Goal: Transaction & Acquisition: Book appointment/travel/reservation

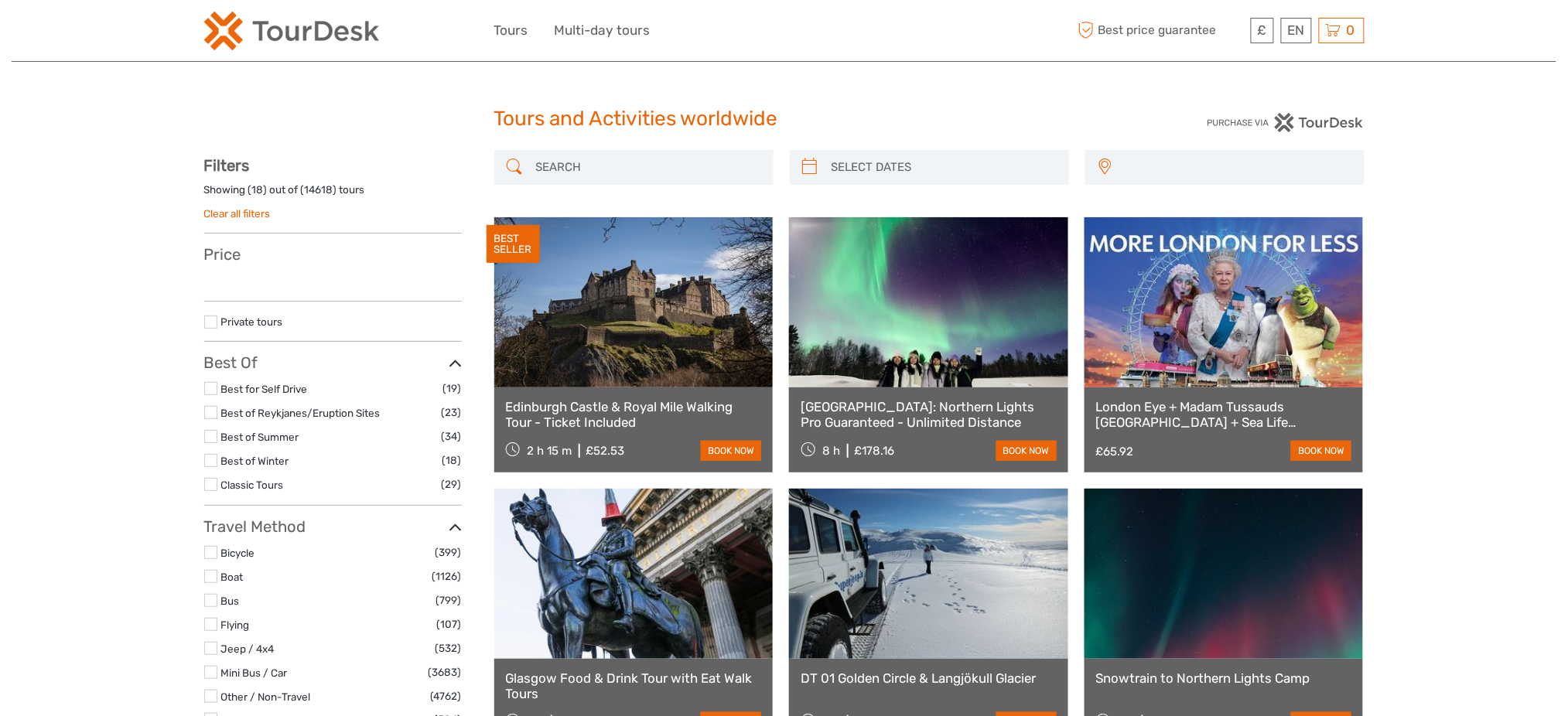
select select
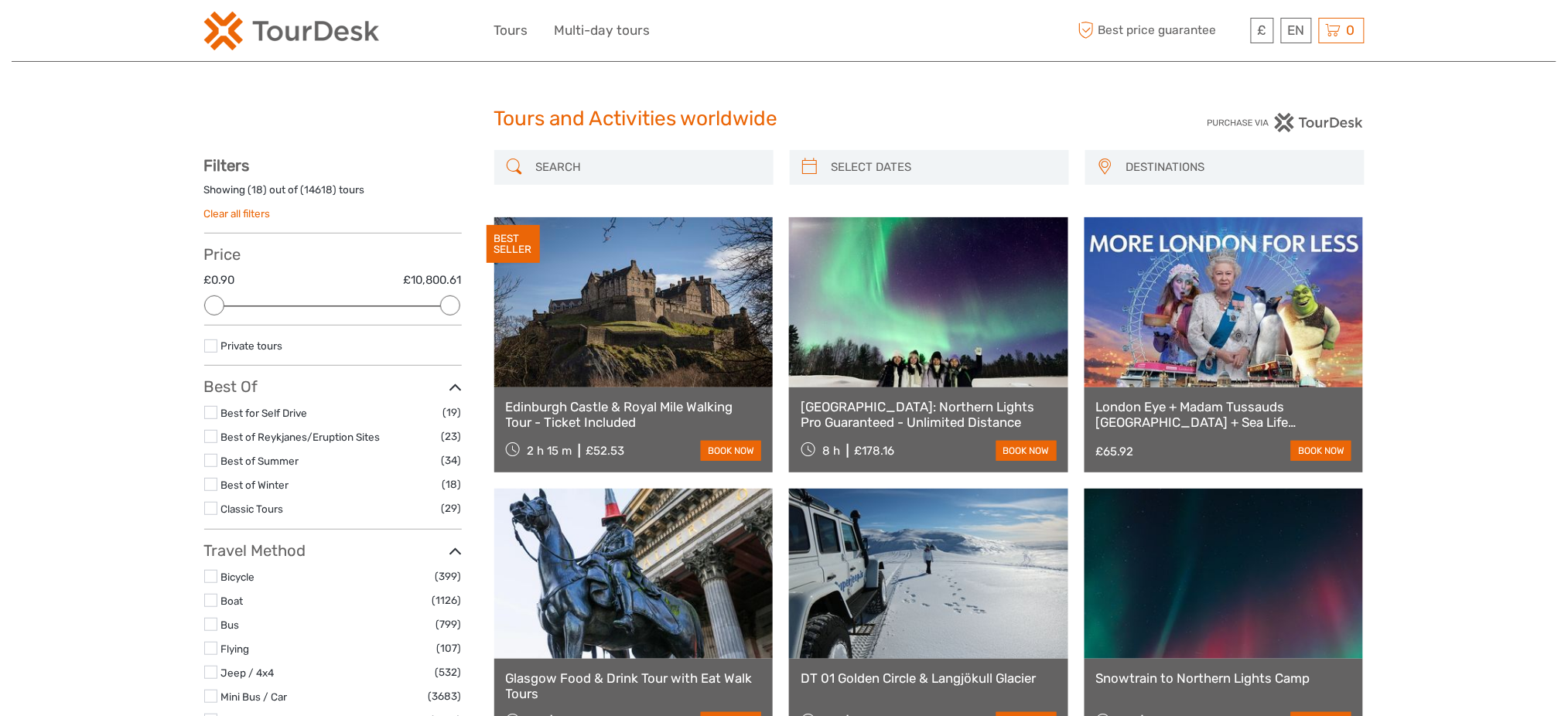
click at [612, 175] on input "search" at bounding box center [648, 168] width 236 height 27
paste input "Puesta de sol en catamarán por el sur de Lanzarote"
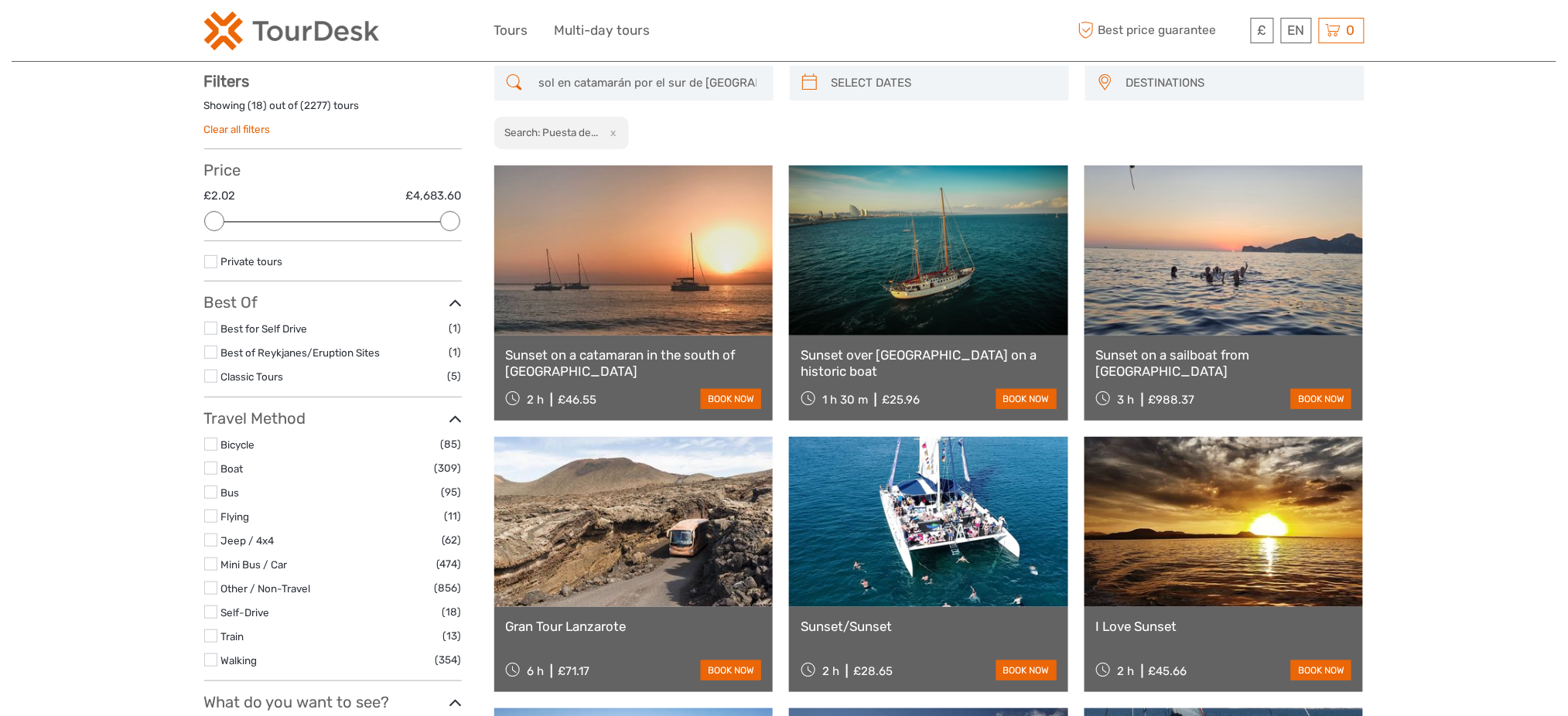
scroll to position [87, 0]
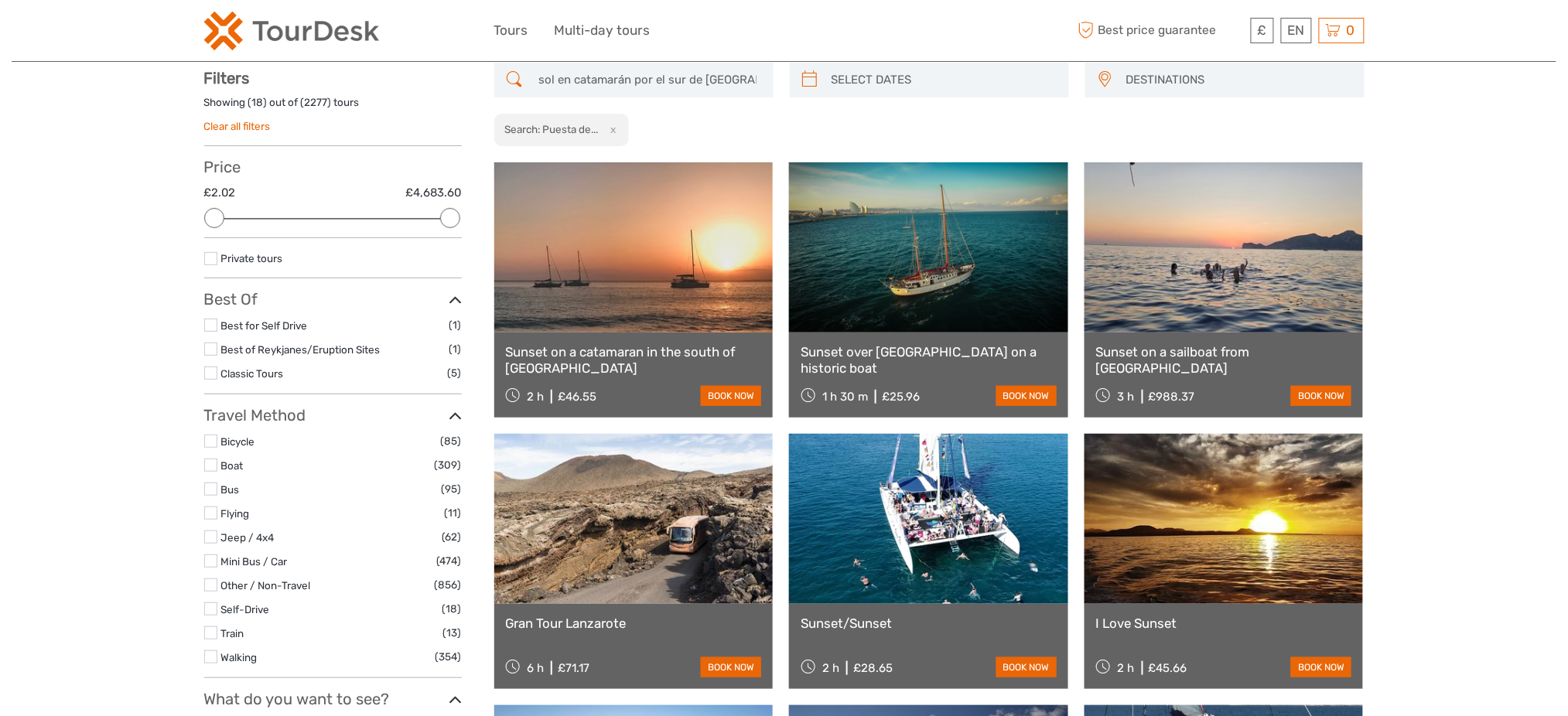
type input "Puesta de sol en catamarán por el sur de Lanzarote"
click at [656, 294] on link at bounding box center [634, 247] width 279 height 170
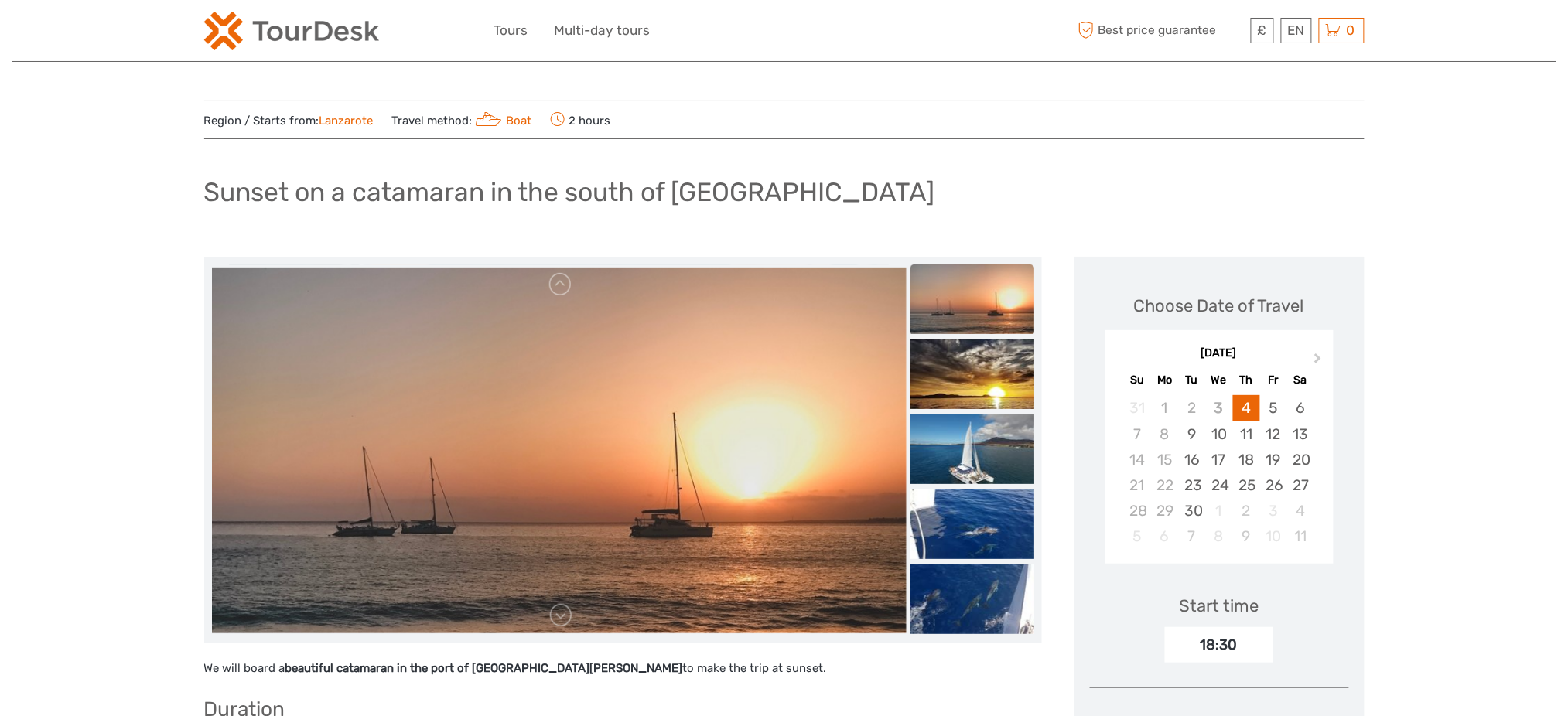
click at [252, 18] on img at bounding box center [291, 31] width 175 height 39
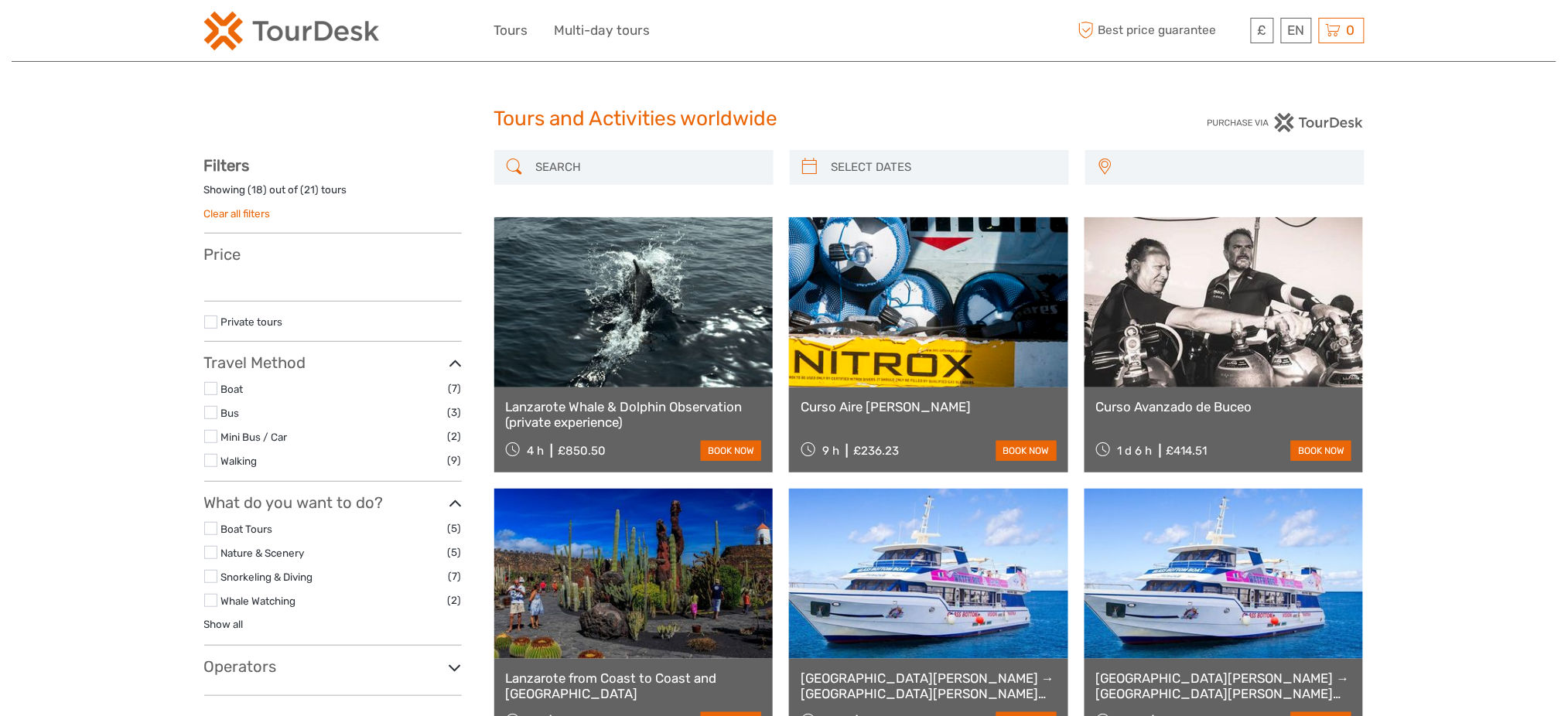
select select
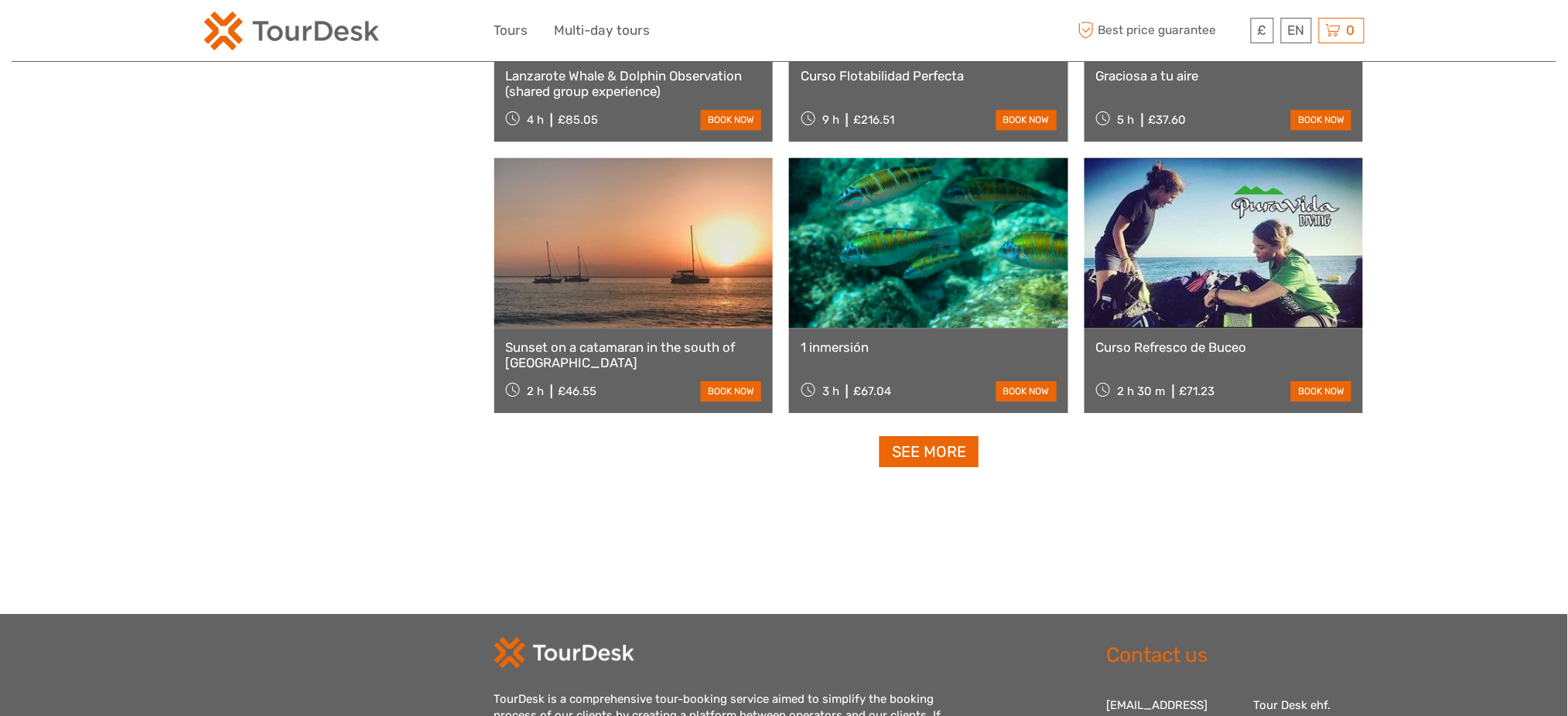
scroll to position [1547, 0]
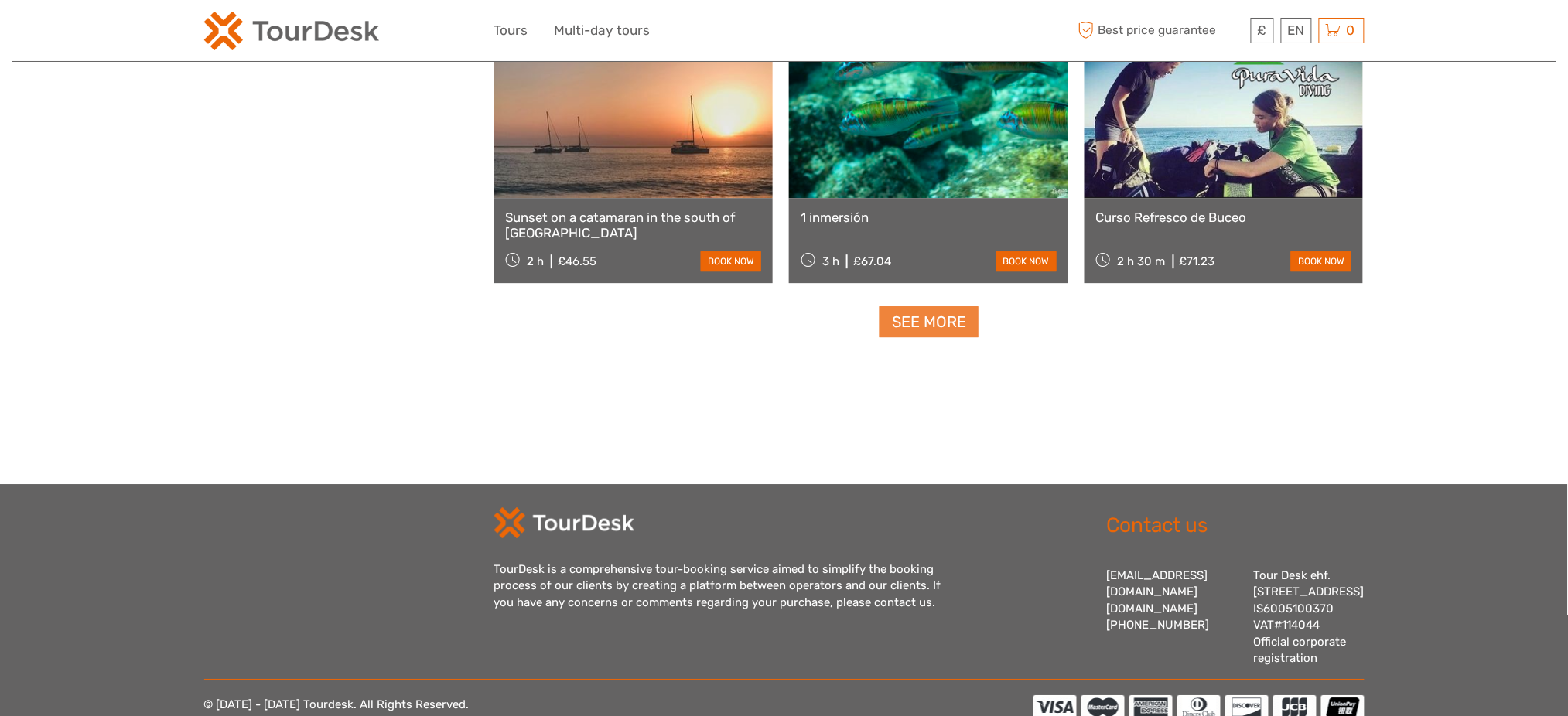
click at [893, 318] on link "See more" at bounding box center [929, 322] width 99 height 31
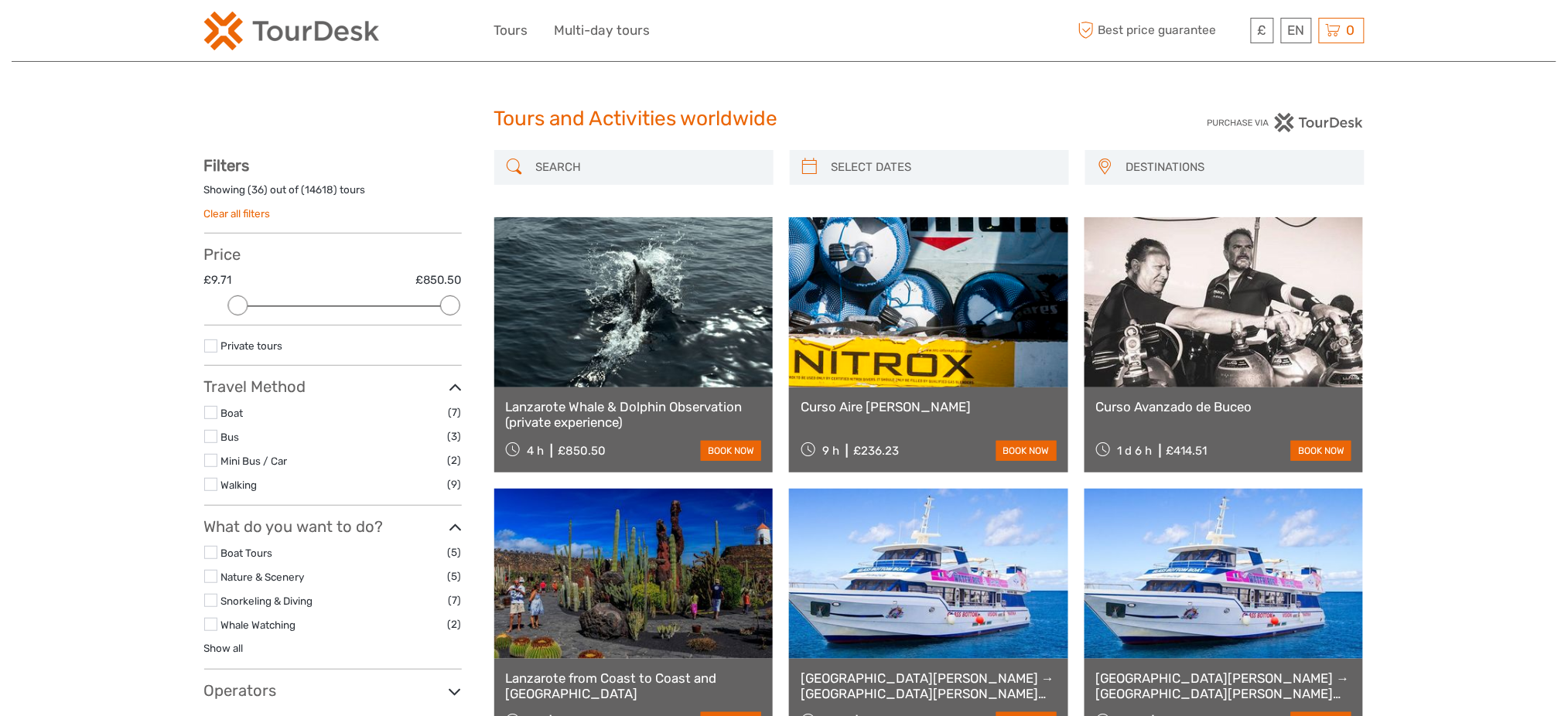
click at [1184, 173] on span "DESTINATIONS" at bounding box center [1238, 168] width 238 height 25
click at [1134, 193] on input "lanz" at bounding box center [1226, 200] width 260 height 23
type input "spai"
click at [1148, 235] on span "[GEOGRAPHIC_DATA]" at bounding box center [1226, 236] width 245 height 16
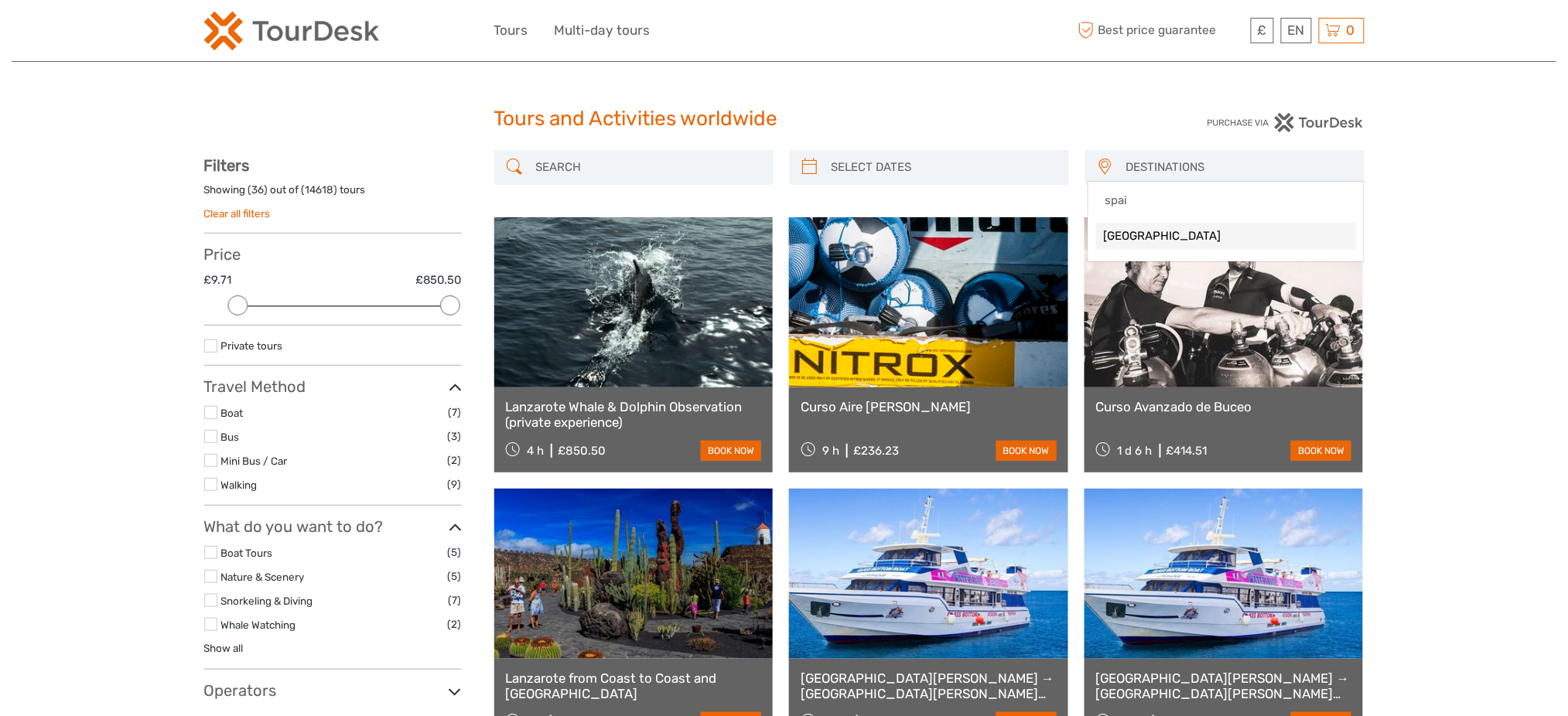
select select "/Destination/[GEOGRAPHIC_DATA]"
select select
click at [1144, 168] on span "DESTINATIONS" at bounding box center [1238, 168] width 238 height 25
type input "spai"
click at [1115, 234] on span "[GEOGRAPHIC_DATA]" at bounding box center [1226, 236] width 245 height 16
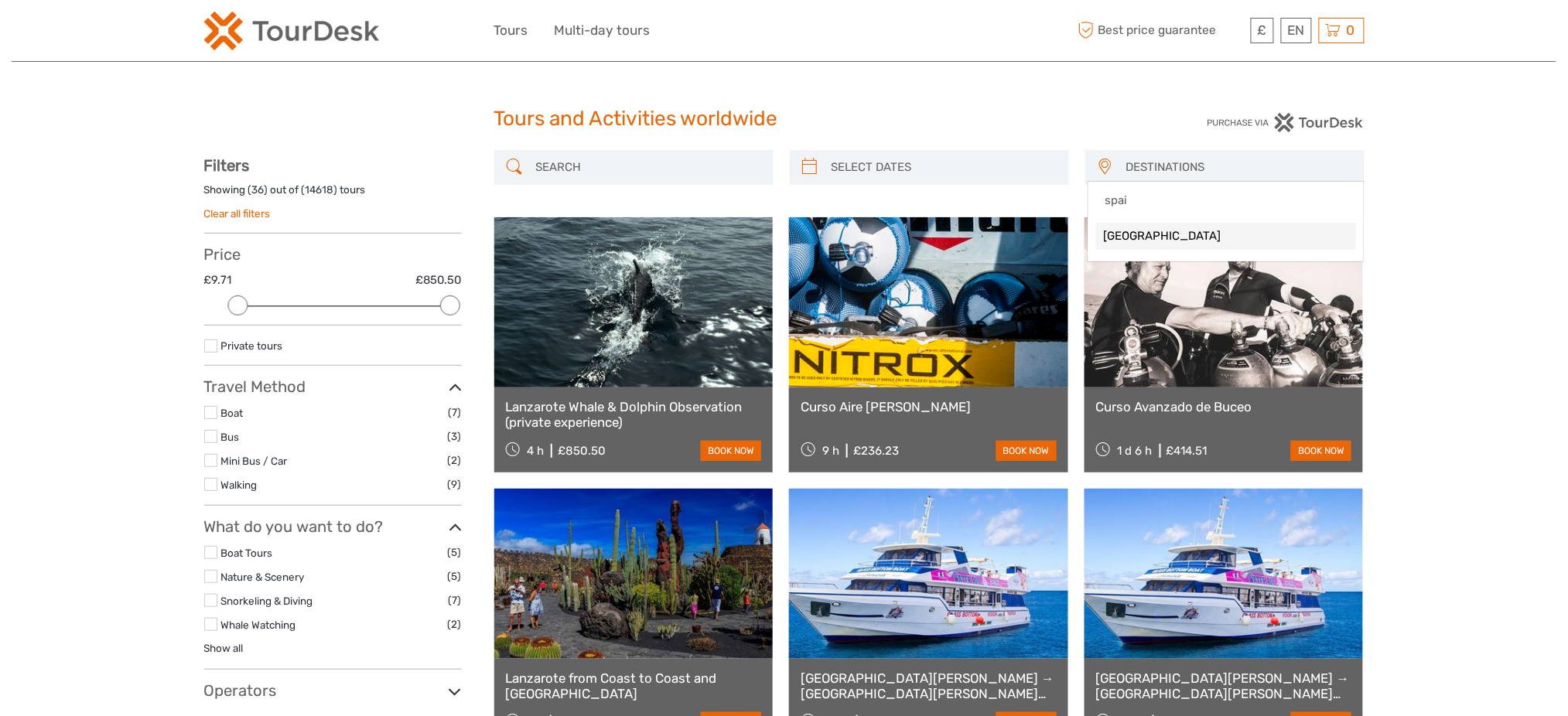
select select "/Destination/[GEOGRAPHIC_DATA]"
select select
click at [1191, 170] on span "DESTINATIONS" at bounding box center [1238, 168] width 238 height 25
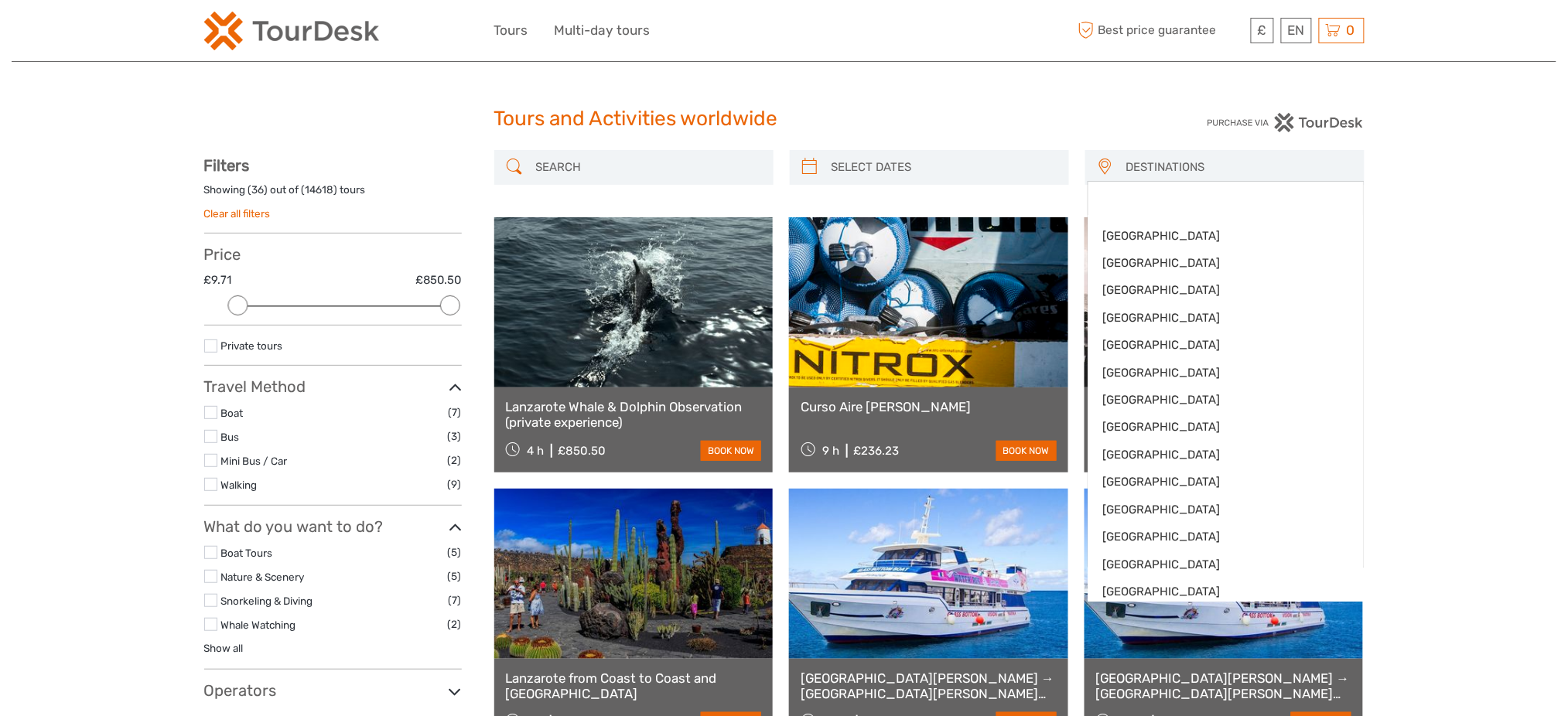
drag, startPoint x: 1191, startPoint y: 170, endPoint x: 709, endPoint y: 8, distance: 508.5
click at [1191, 170] on span "DESTINATIONS" at bounding box center [1238, 168] width 238 height 25
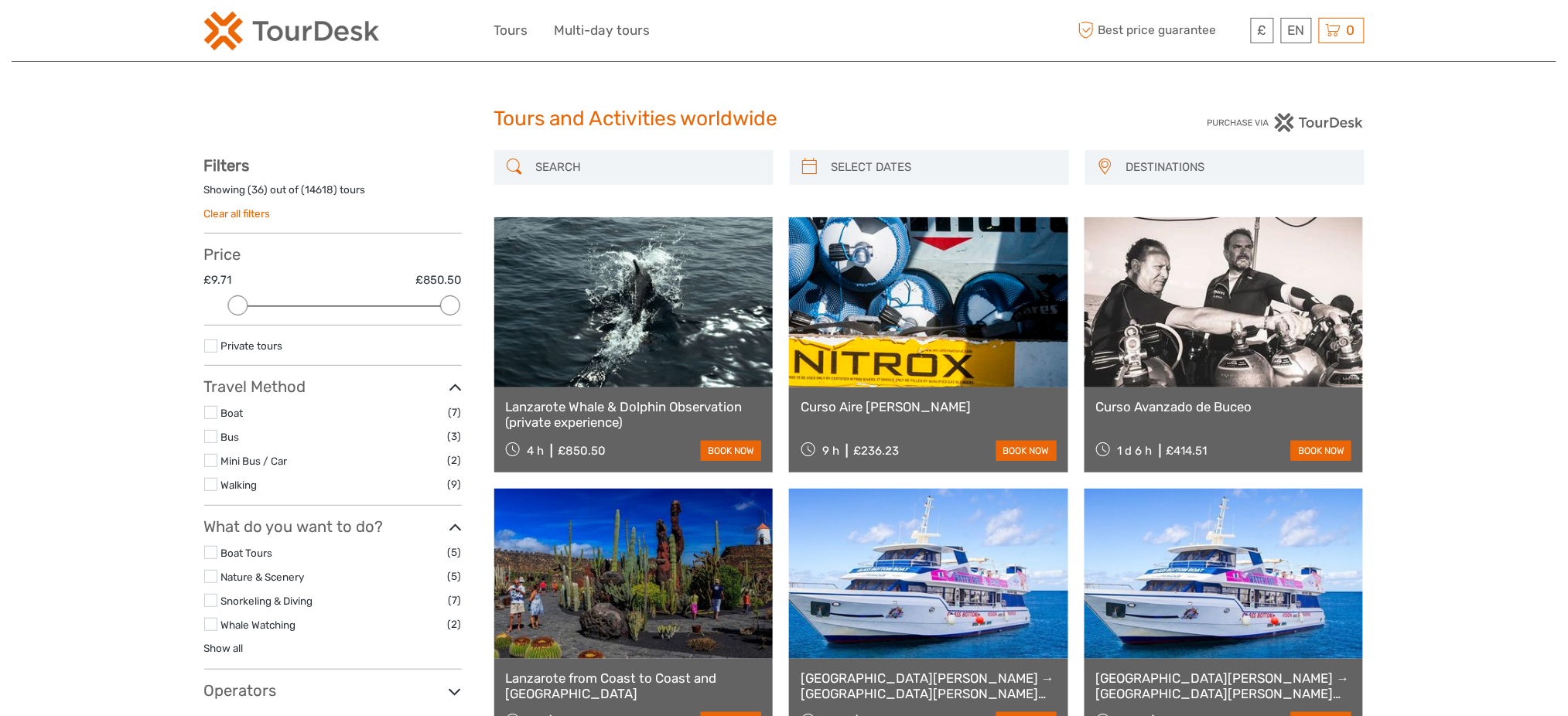
click at [285, 34] on img at bounding box center [291, 31] width 175 height 39
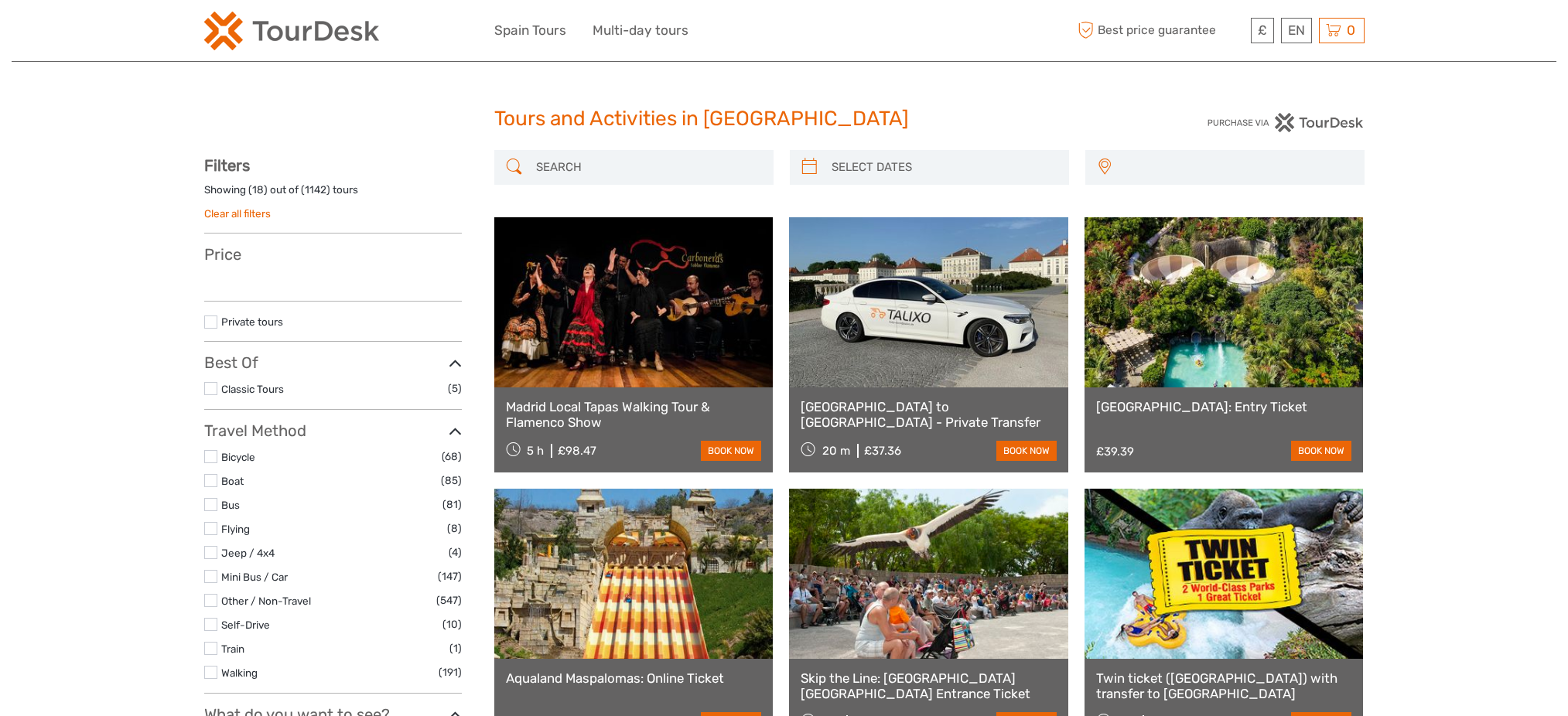
select select
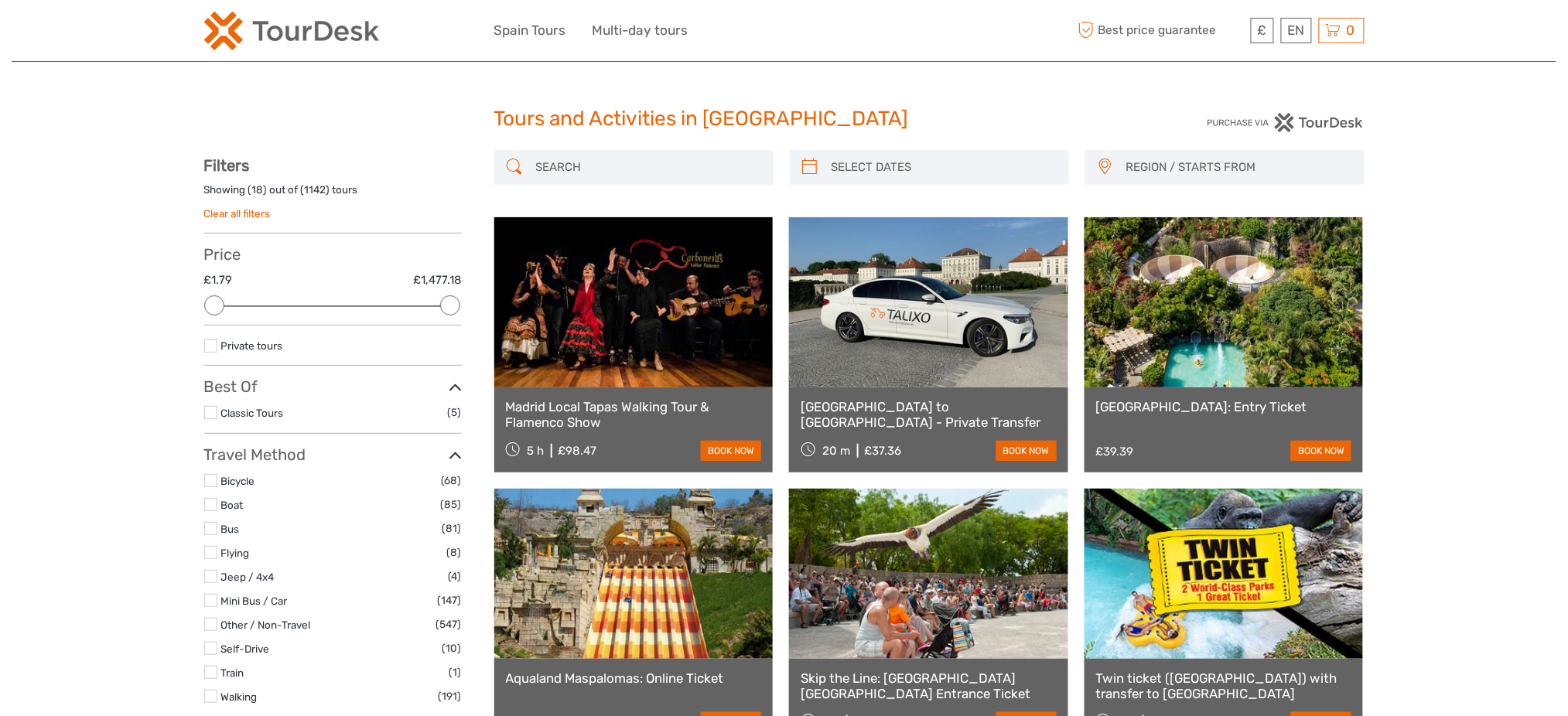
click at [1211, 152] on div "REGION / STARTS FROM Alicante Barcelona Benidorm Cádiz Cantabria Córdoba Cuenca…" at bounding box center [1225, 167] width 279 height 35
click at [1209, 167] on span "REGION / STARTS FROM" at bounding box center [1238, 168] width 238 height 25
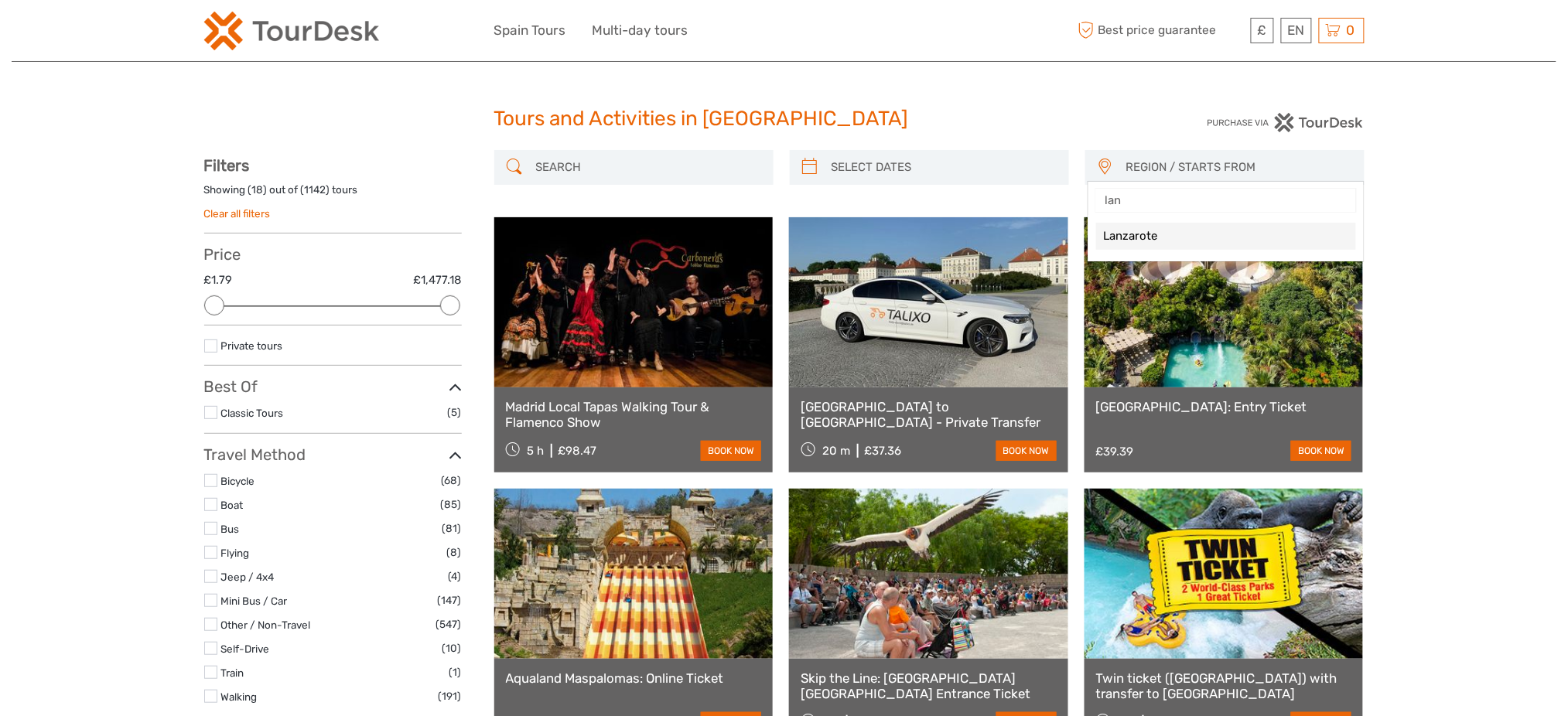
type input "lanz"
click at [1192, 239] on span "Lanzarote" at bounding box center [1213, 236] width 218 height 16
select select "Lanzarote"
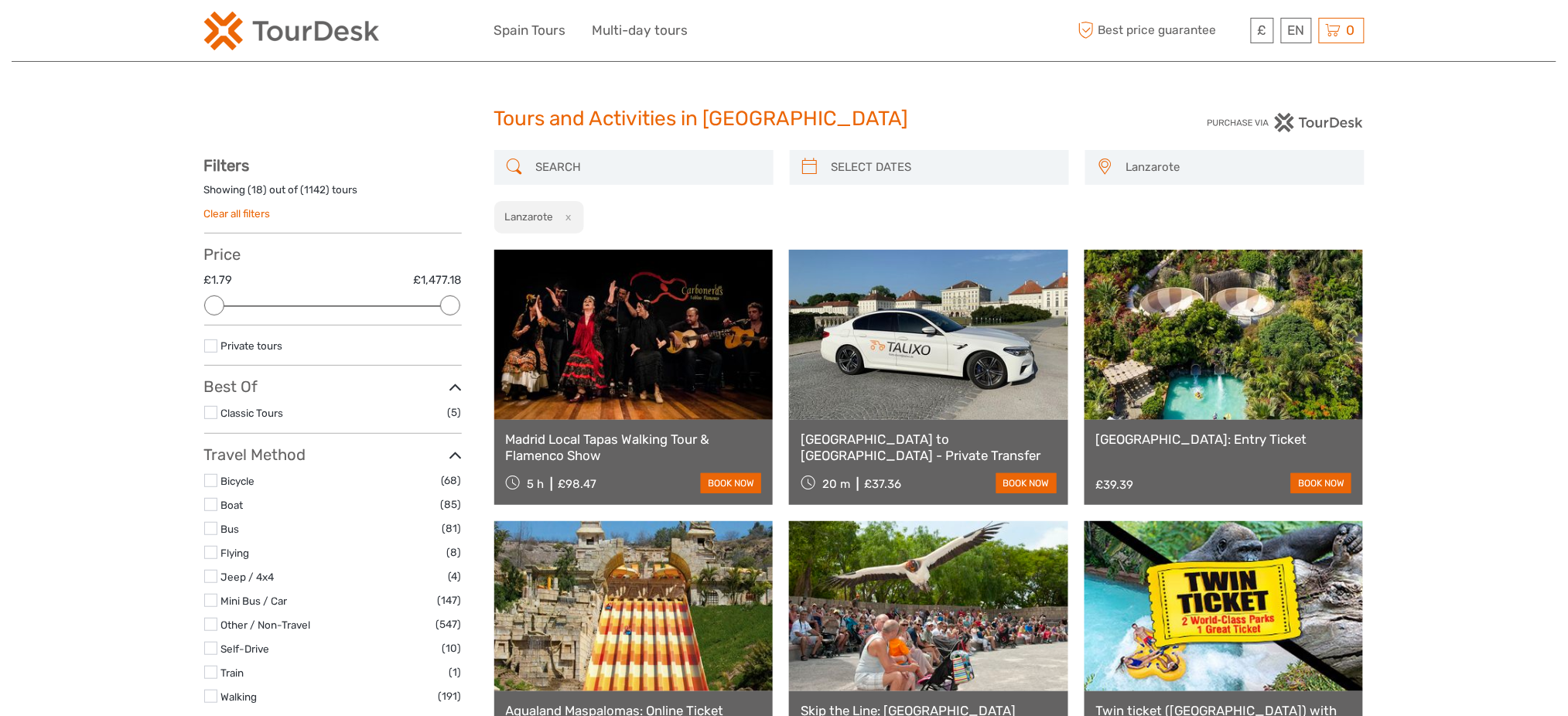
scroll to position [166, 0]
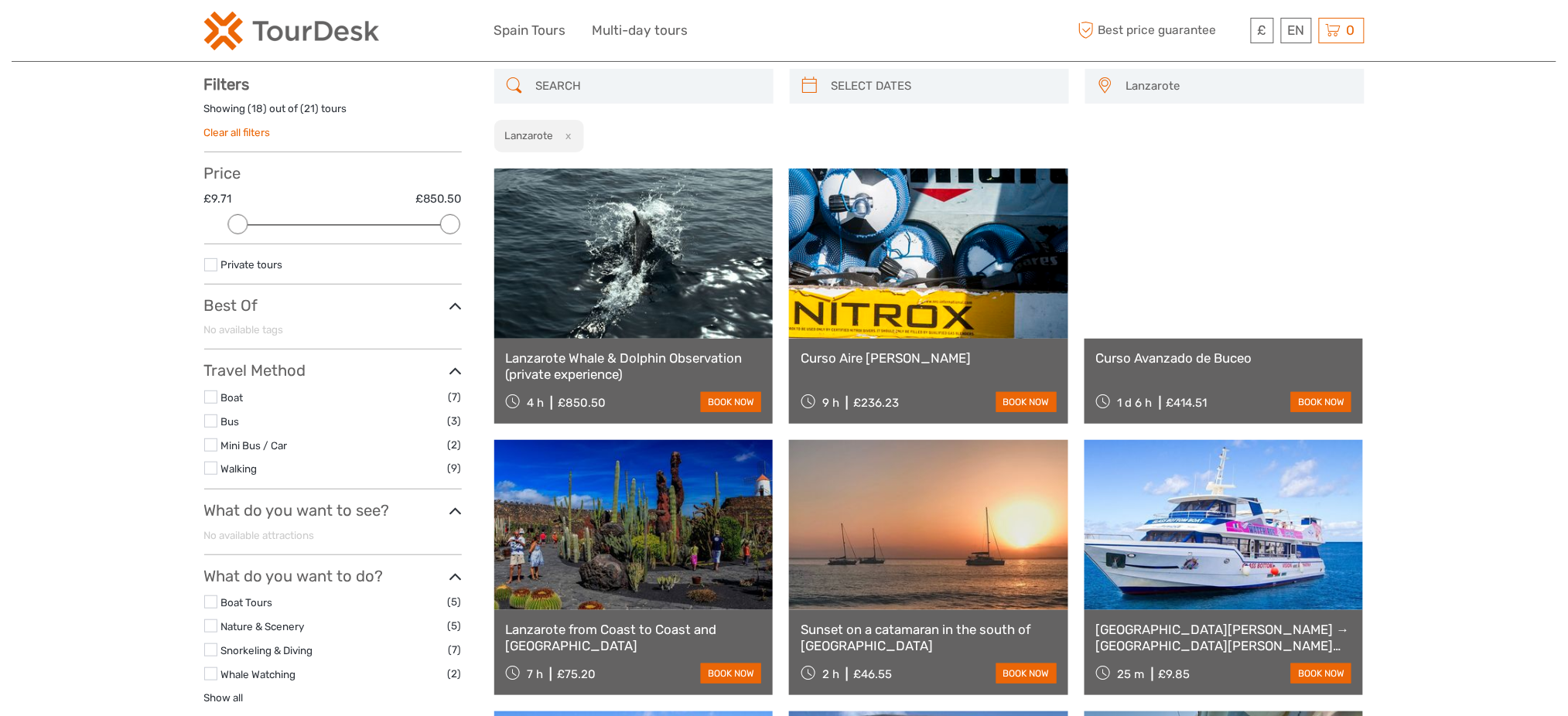
scroll to position [87, 0]
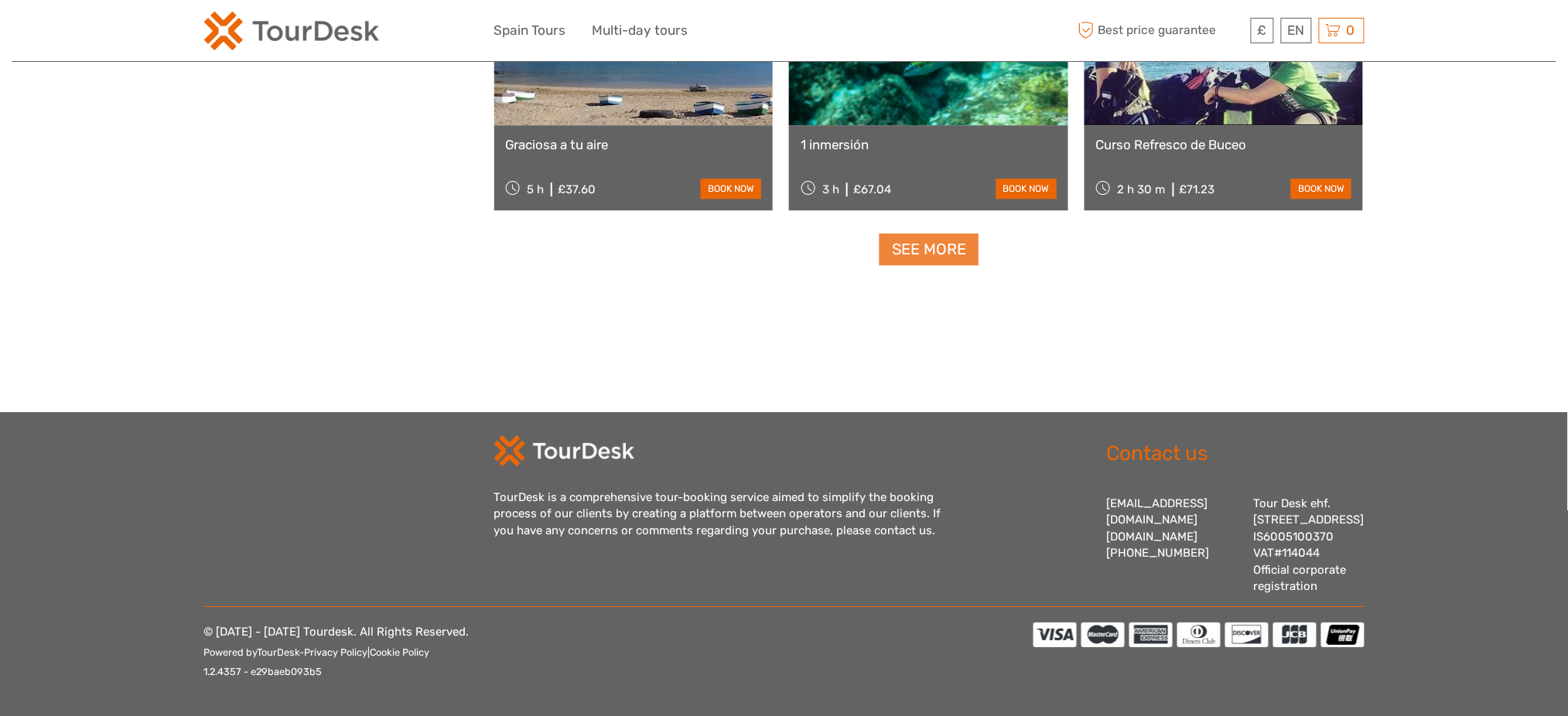
click at [949, 242] on link "See more" at bounding box center [929, 249] width 99 height 31
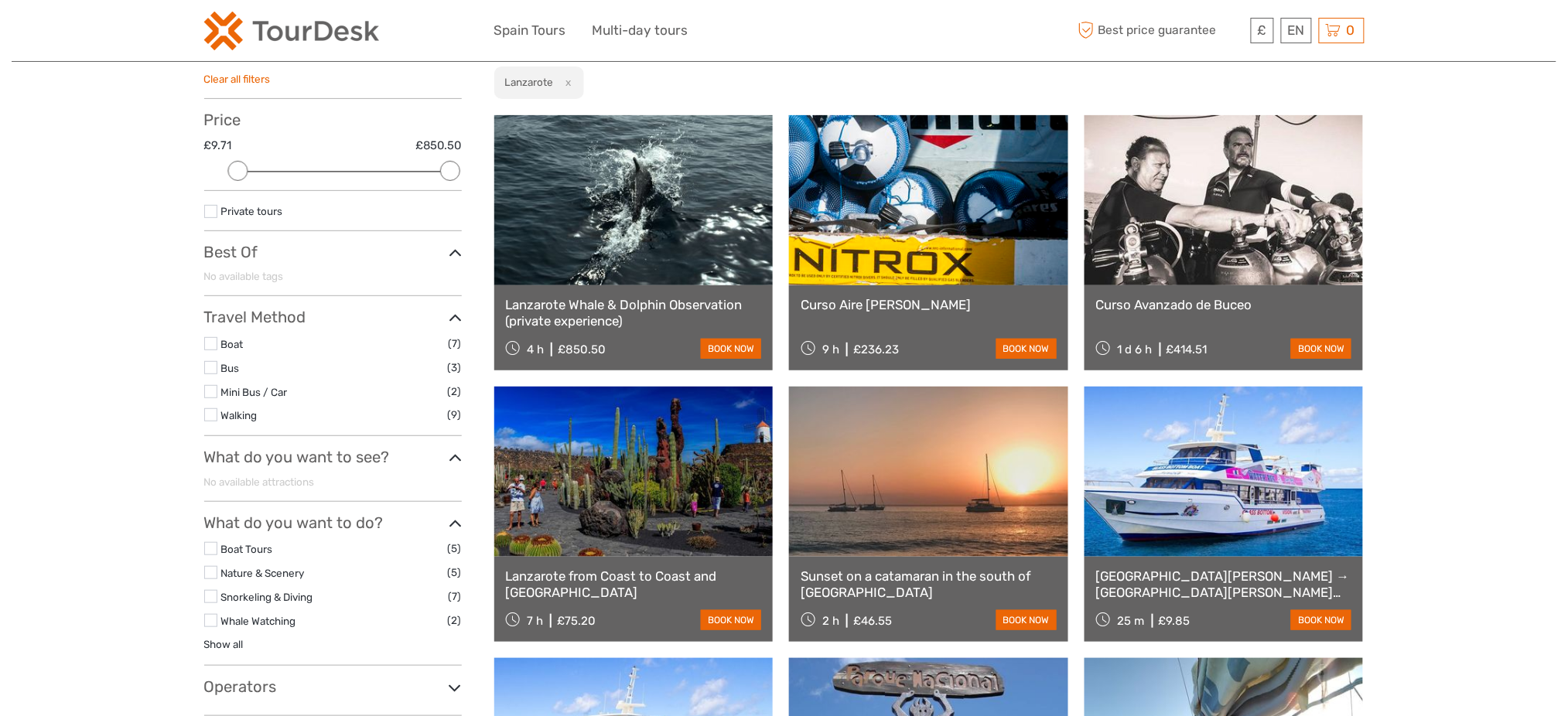
scroll to position [0, 0]
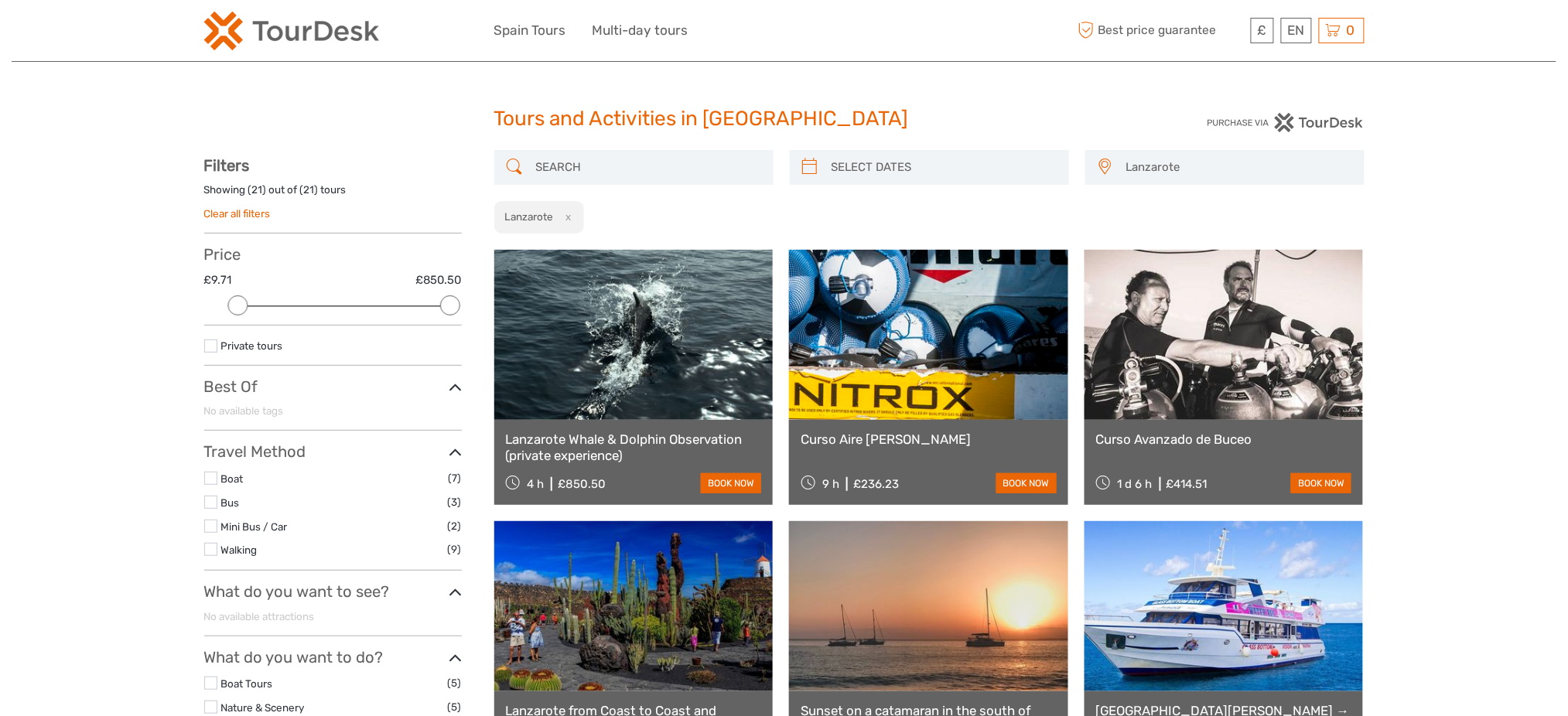
type input "03/09/2025"
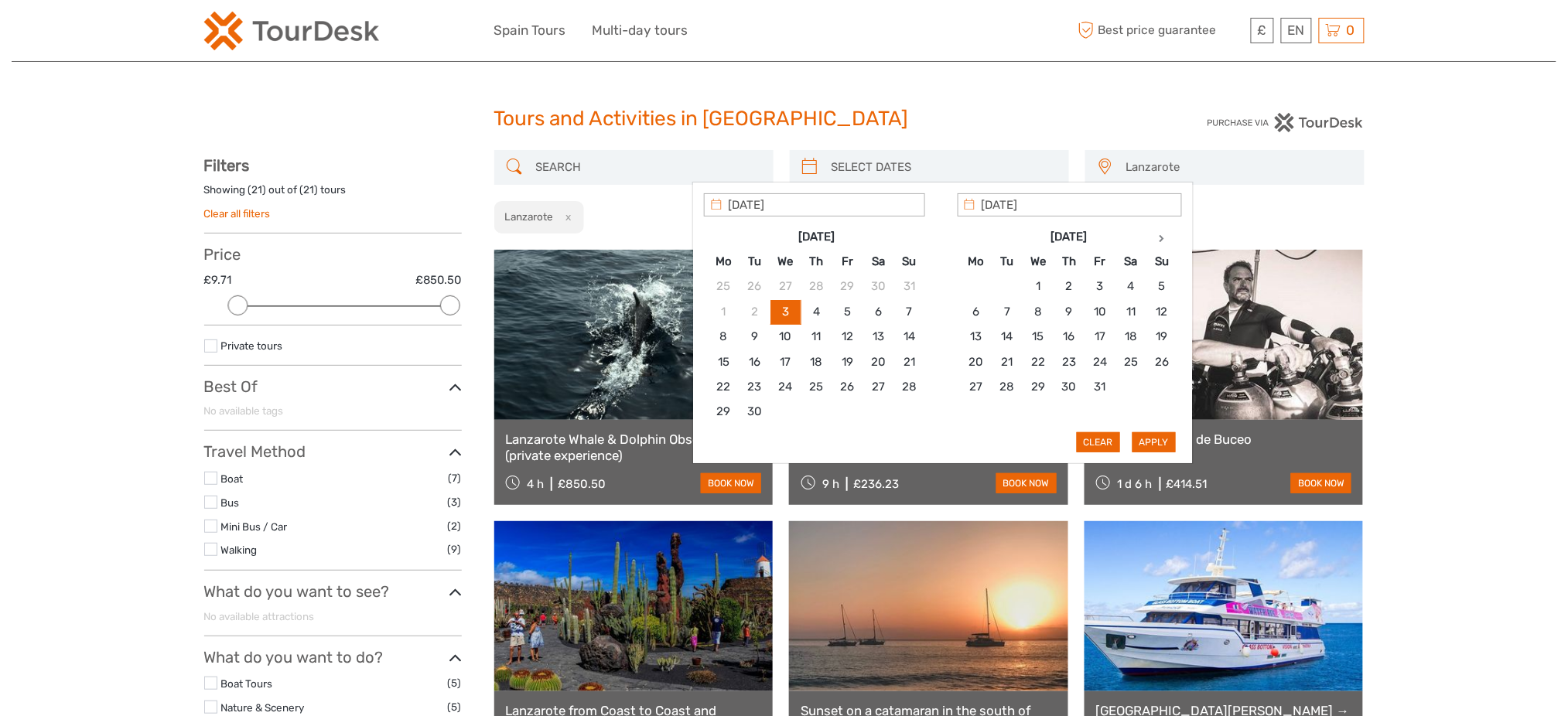
click at [926, 157] on input "search" at bounding box center [943, 168] width 236 height 27
type input "04/09/2025"
click at [1143, 438] on button "Apply" at bounding box center [1154, 443] width 43 height 20
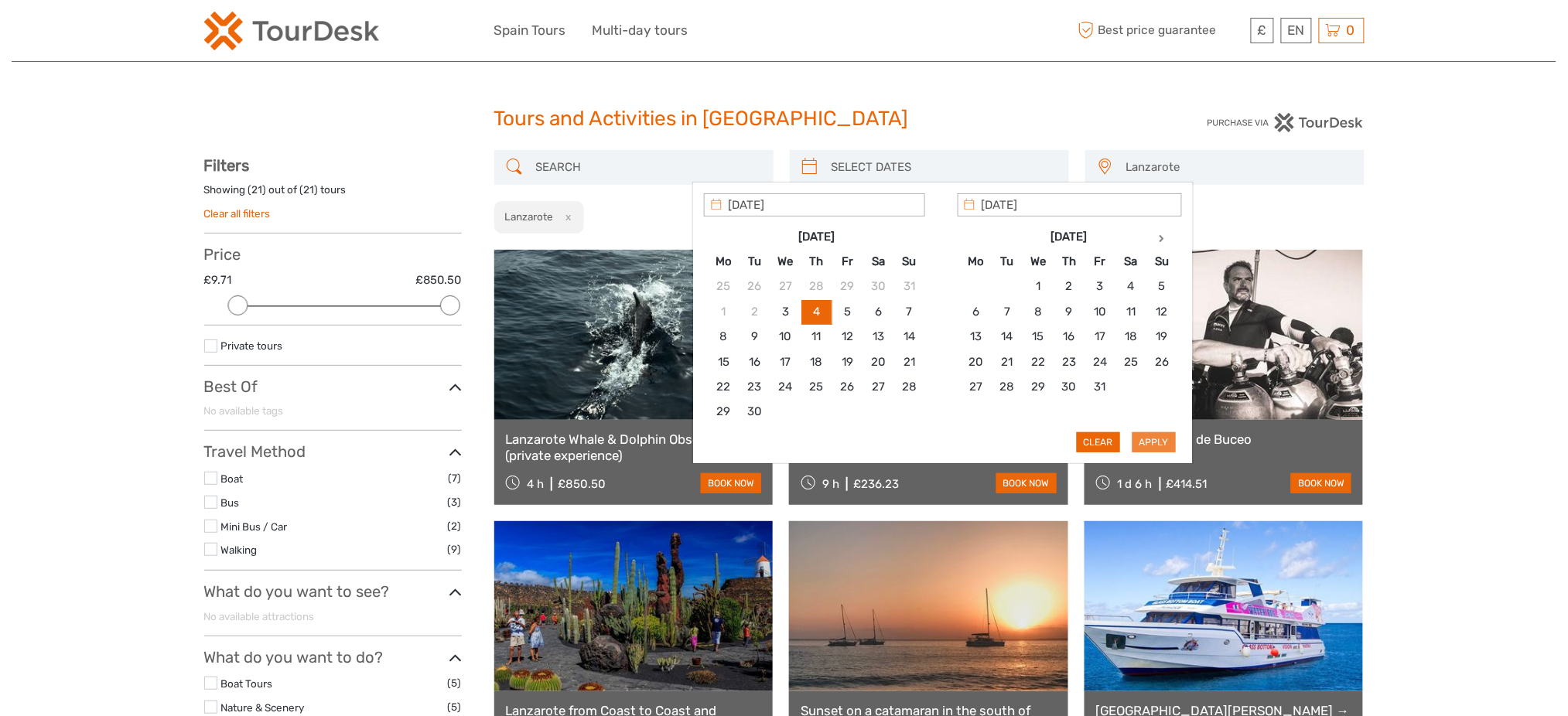
type input "04/09/2025 - 04/09/2025"
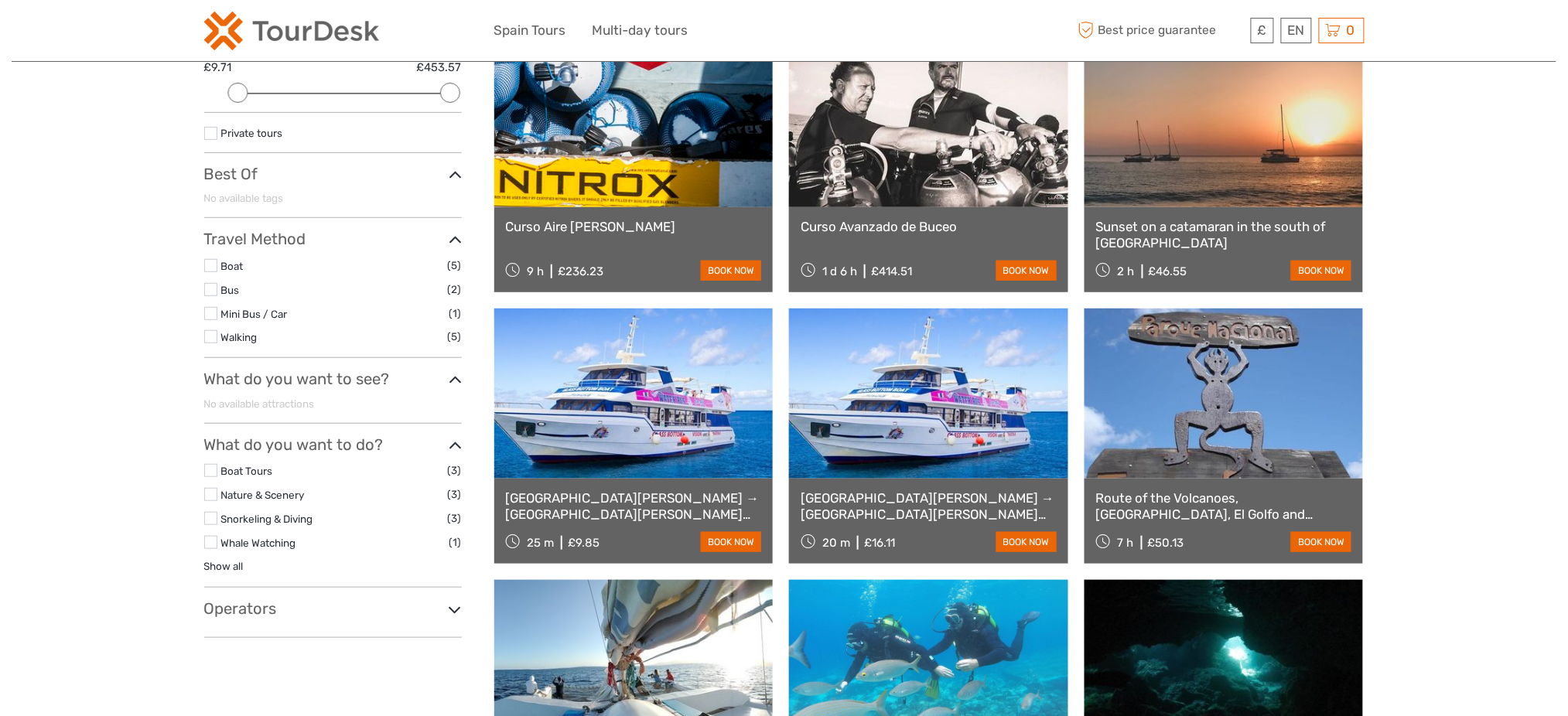
scroll to position [190, 0]
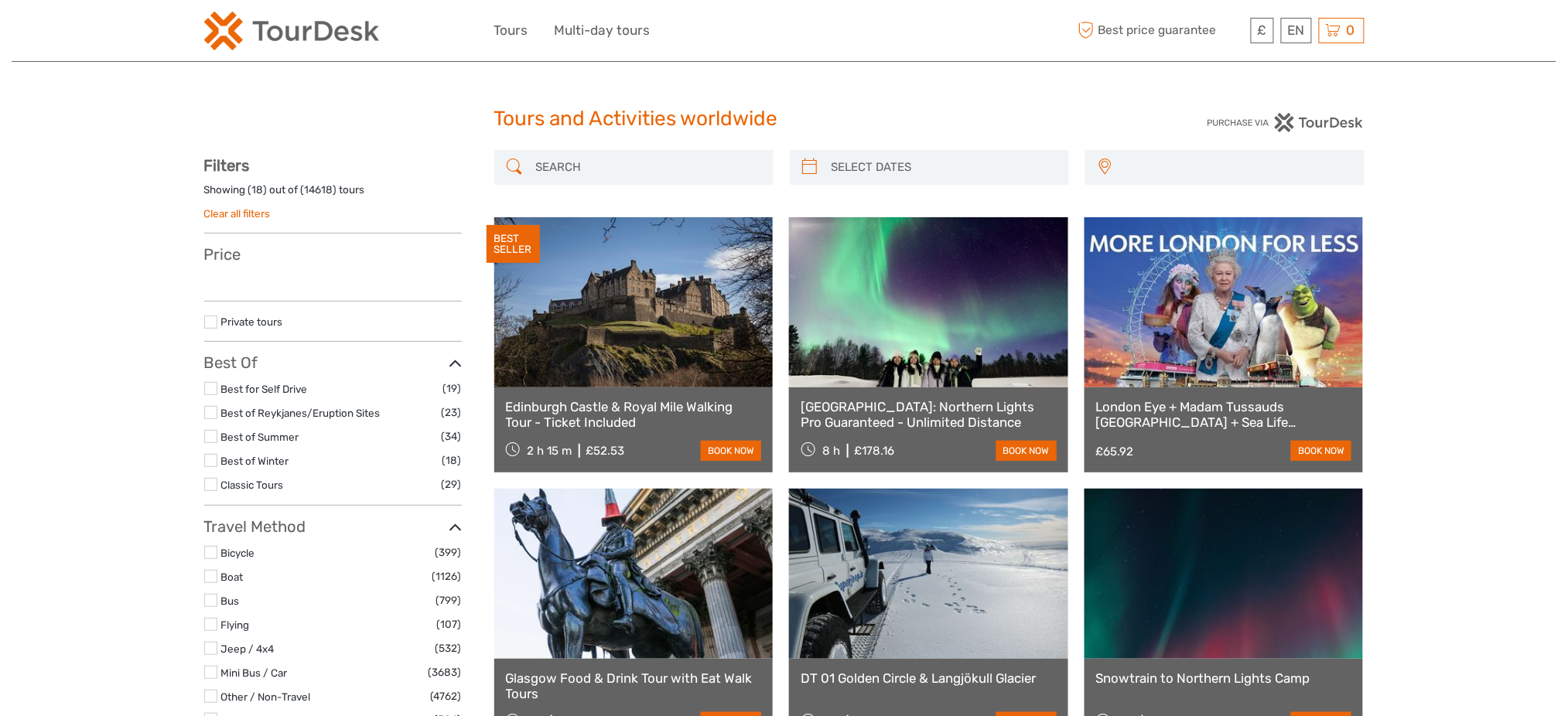
select select
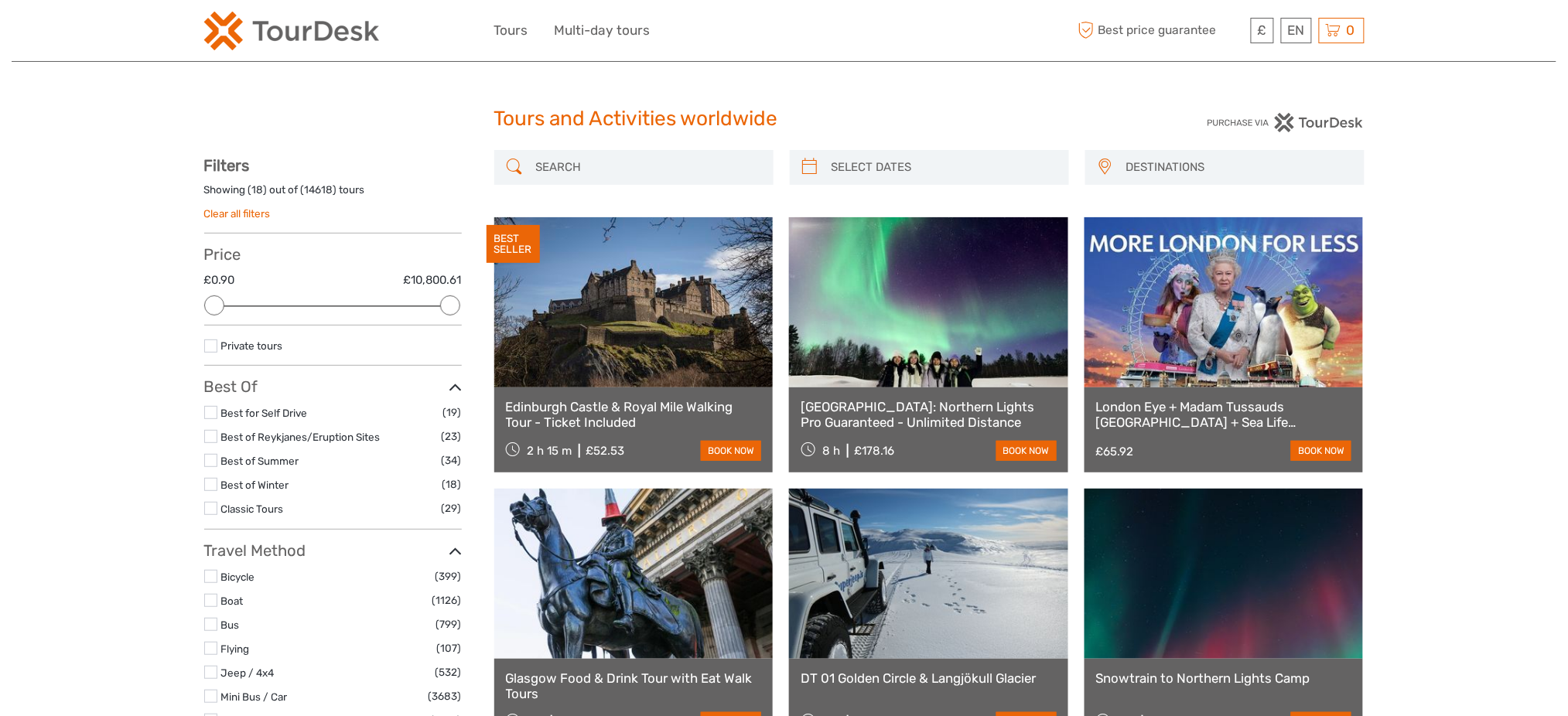
click at [1177, 166] on span "DESTINATIONS" at bounding box center [1238, 168] width 238 height 25
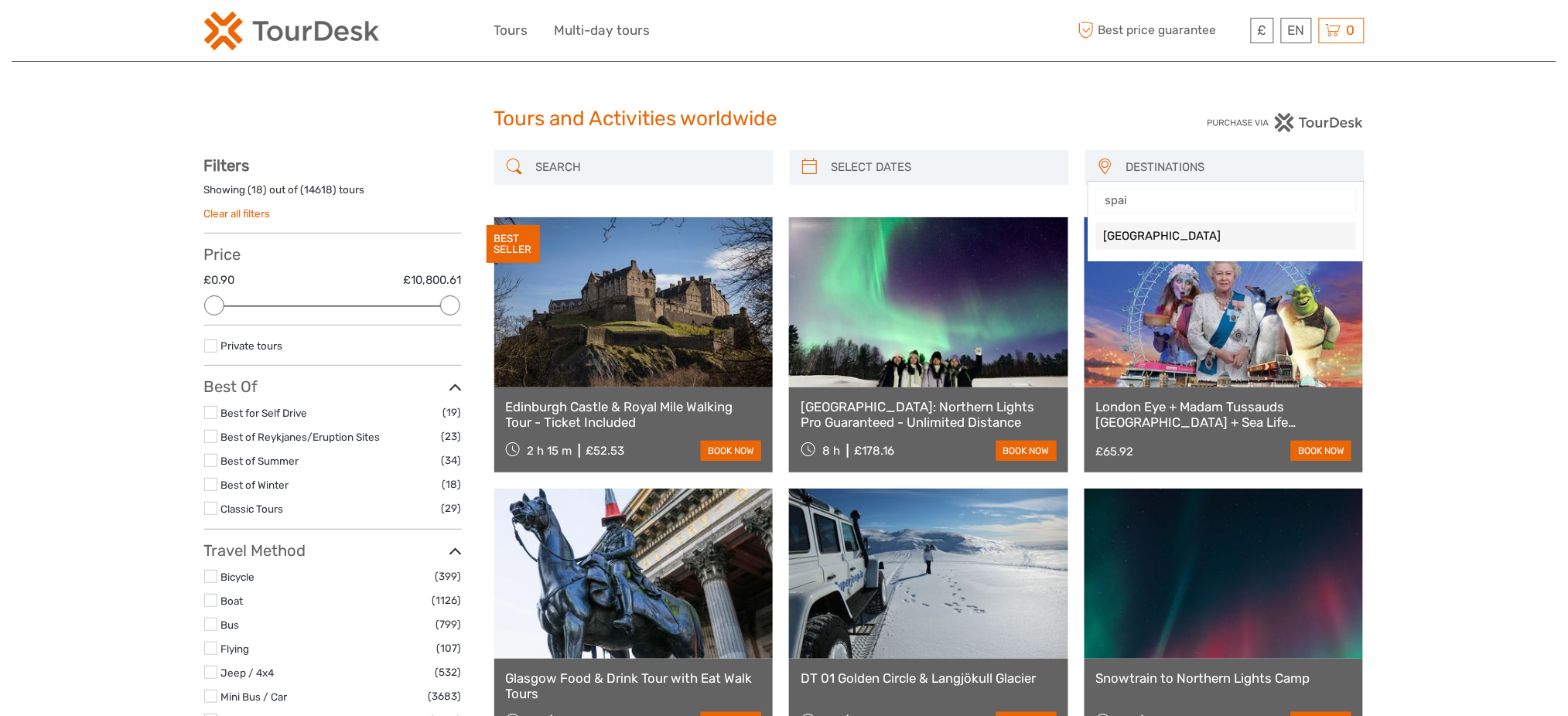
type input "spain"
click at [1165, 245] on link "Spain" at bounding box center [1226, 236] width 260 height 27
select select "/Destination/spain"
select select
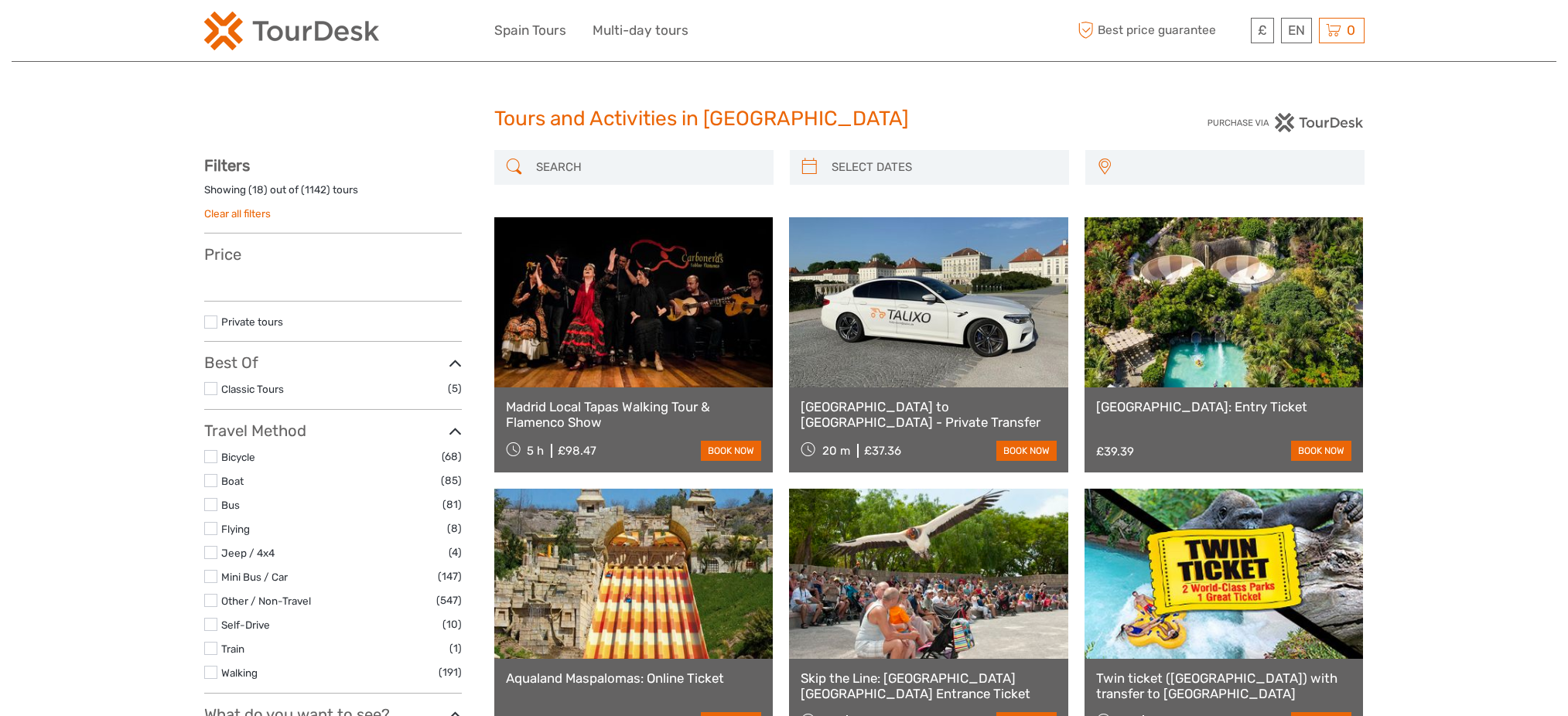
select select
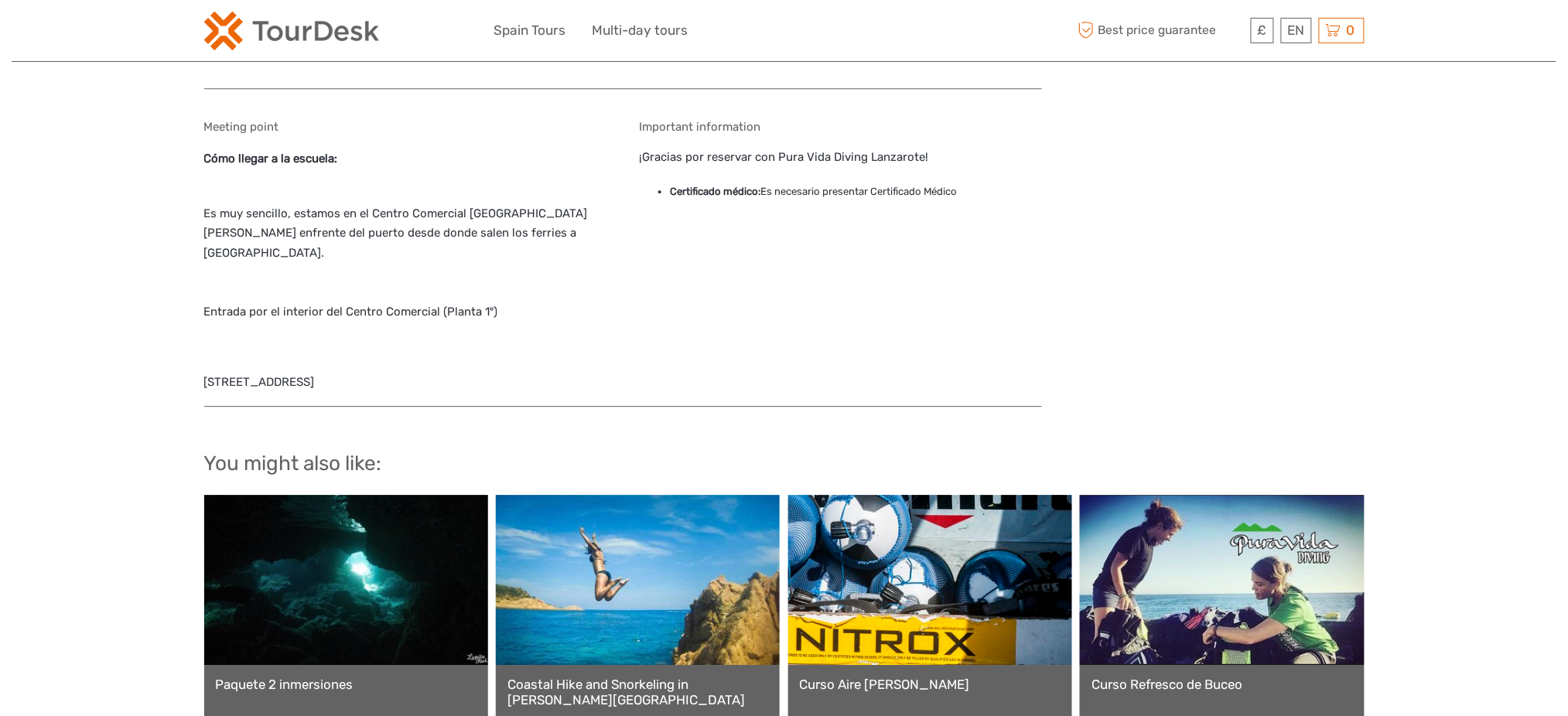
scroll to position [1443, 0]
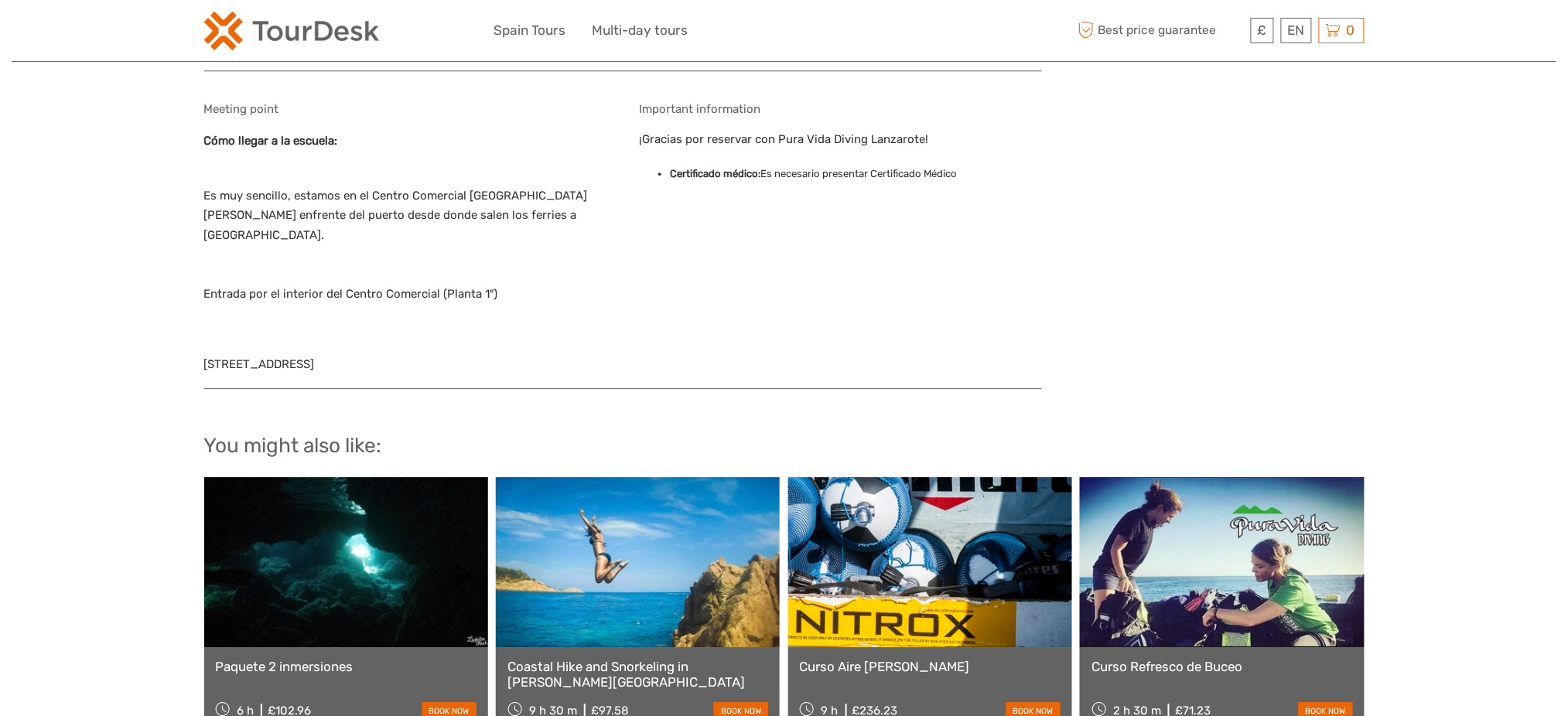
click at [907, 135] on div "Important information ¡Gracias por reservar con Pura Vida Diving Lanzarote! Cer…" at bounding box center [841, 238] width 403 height 271
copy div "Lanzarote"
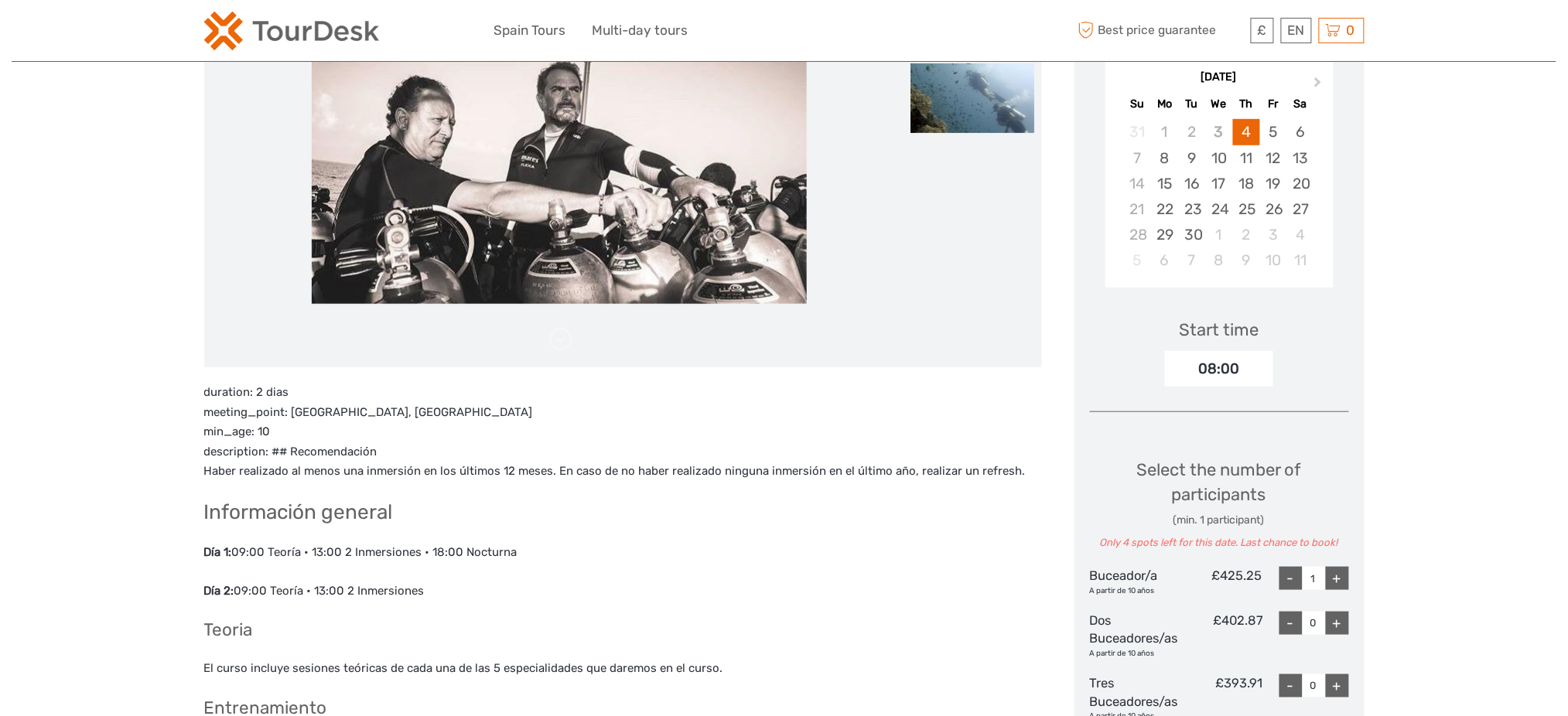
scroll to position [103, 0]
